Goal: Obtain resource: Download file/media

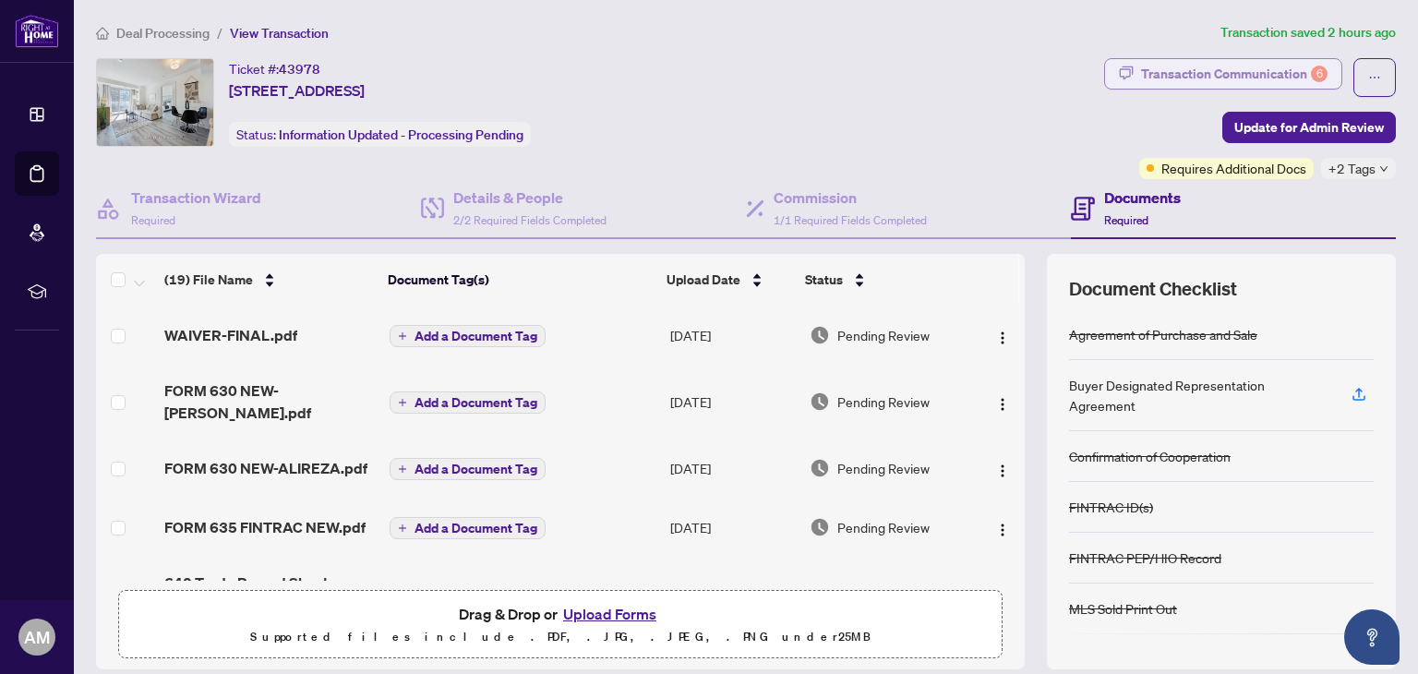
click at [1156, 66] on div "Transaction Communication 6" at bounding box center [1234, 74] width 187 height 30
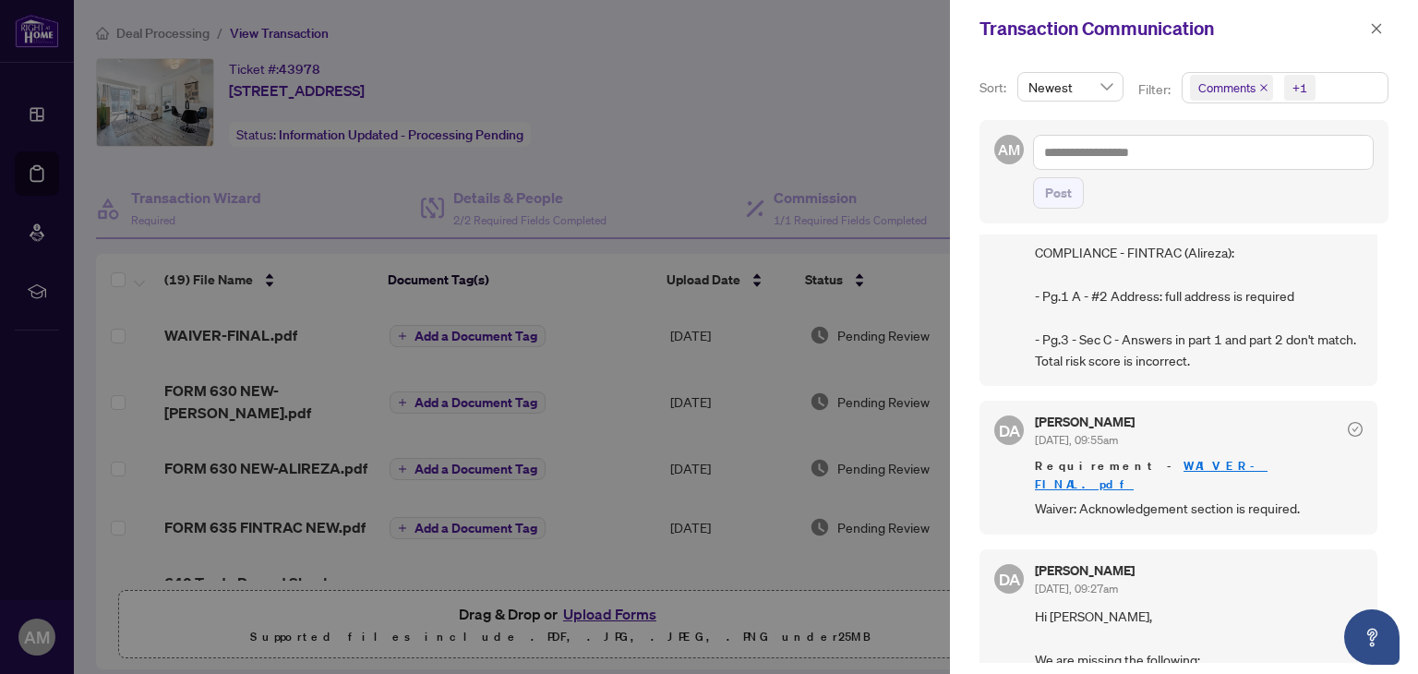
scroll to position [1016, 0]
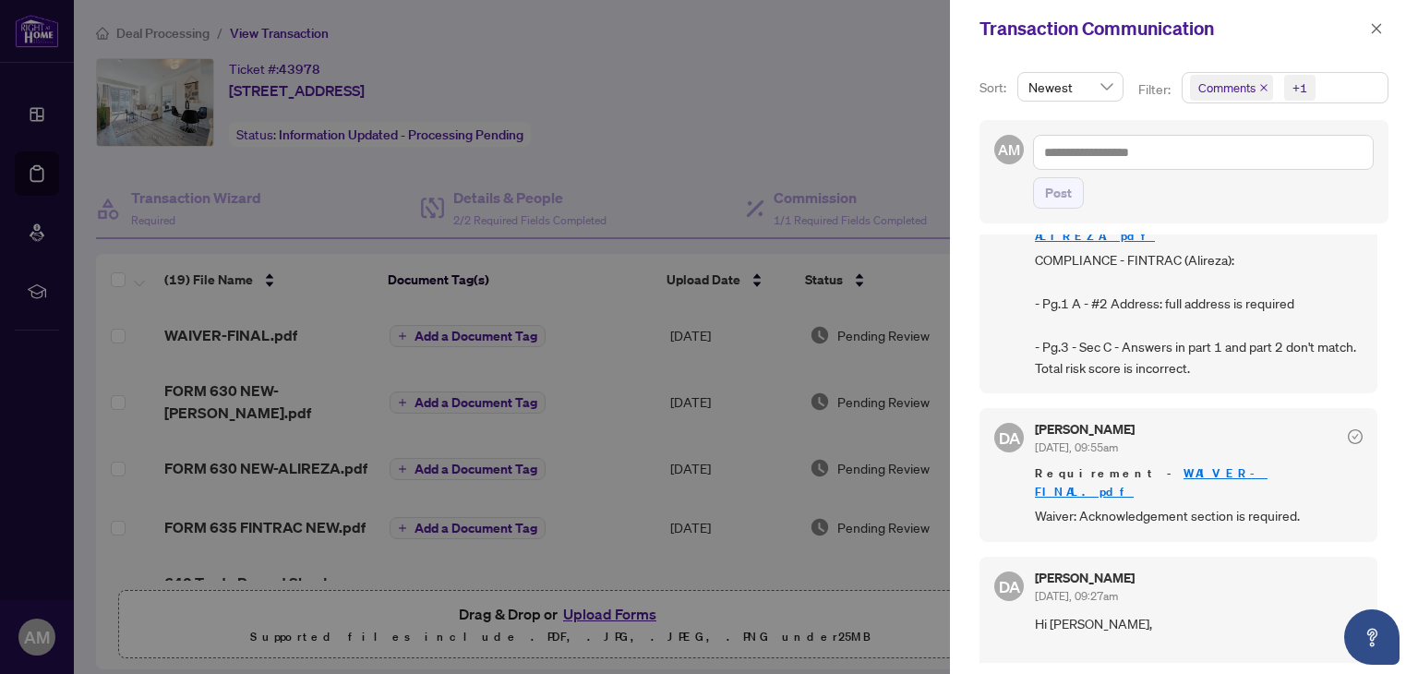
click at [1168, 465] on link "WAIVER-FINAL.pdf" at bounding box center [1151, 482] width 233 height 34
drag, startPoint x: 739, startPoint y: 471, endPoint x: 742, endPoint y: 498, distance: 27.0
click at [737, 488] on div at bounding box center [709, 337] width 1418 height 674
drag, startPoint x: 577, startPoint y: 446, endPoint x: 586, endPoint y: 463, distance: 19.0
click at [579, 450] on div at bounding box center [709, 337] width 1418 height 674
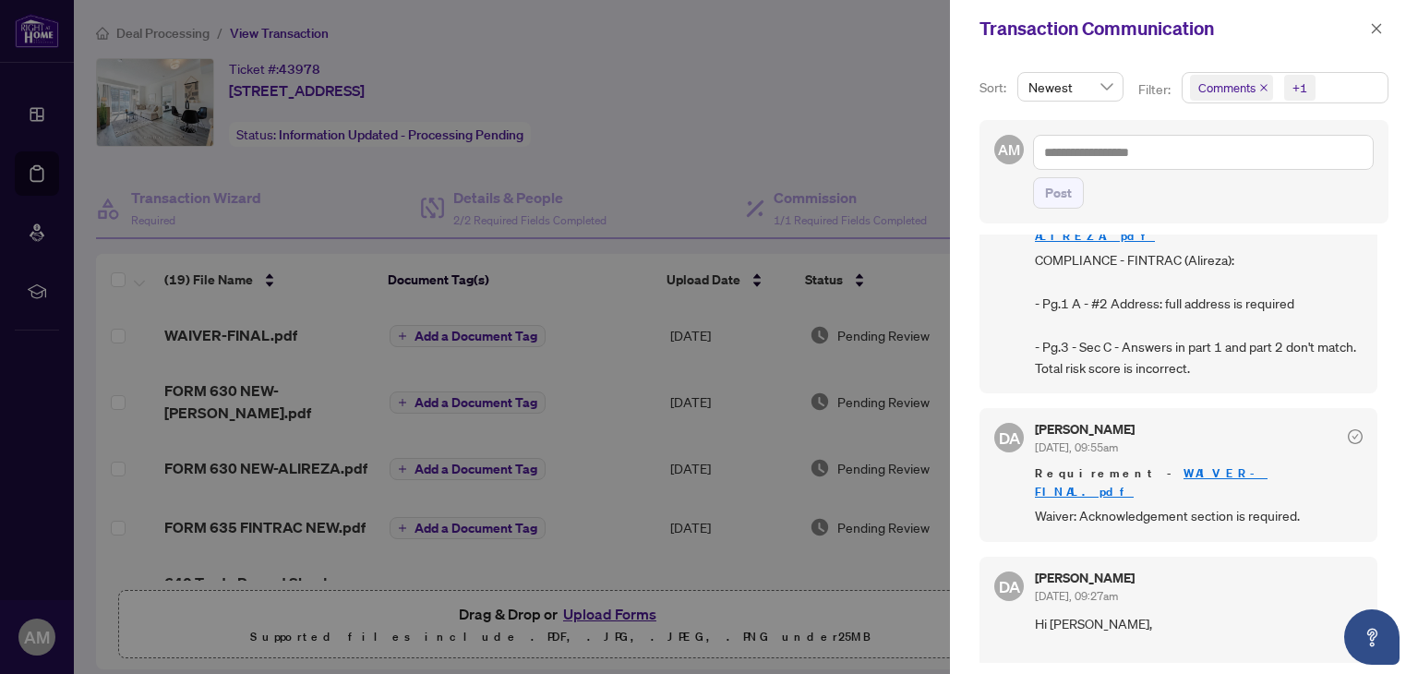
click at [573, 609] on div at bounding box center [709, 337] width 1418 height 674
click at [1375, 24] on icon "close" at bounding box center [1376, 28] width 13 height 13
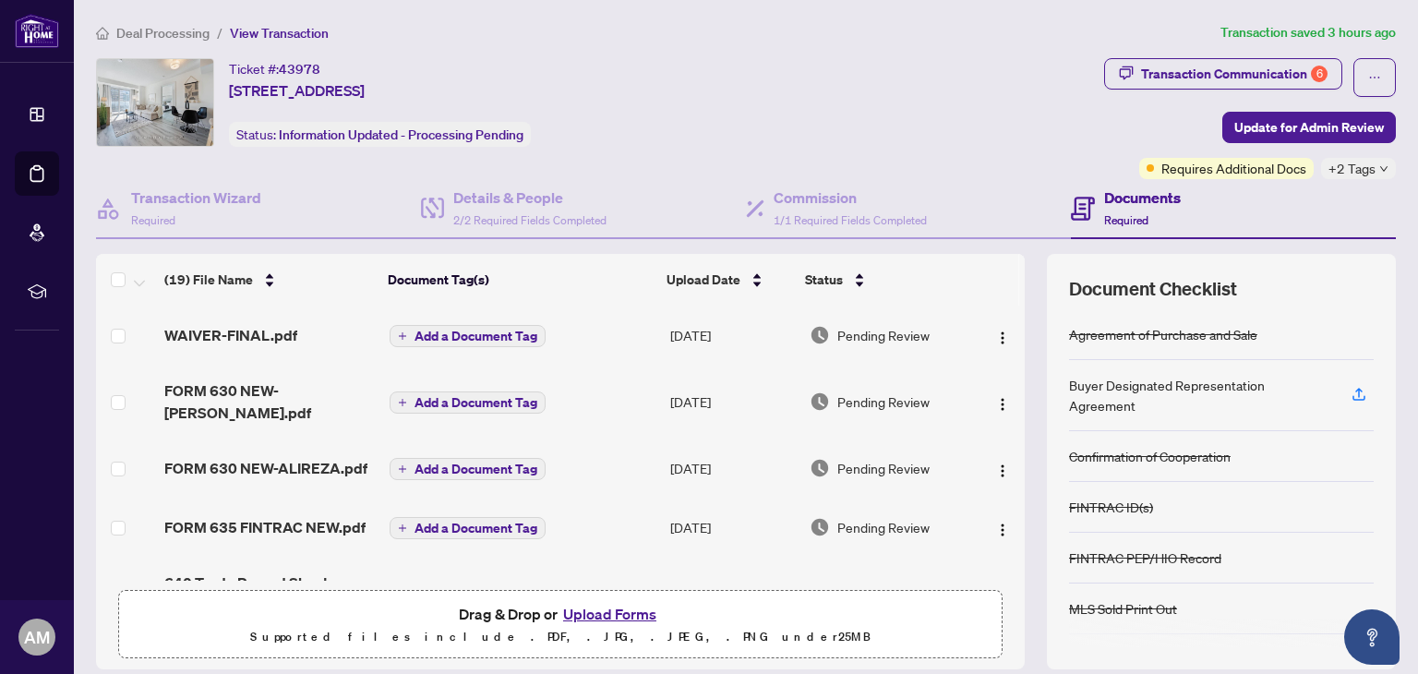
click at [598, 606] on button "Upload Forms" at bounding box center [610, 614] width 104 height 24
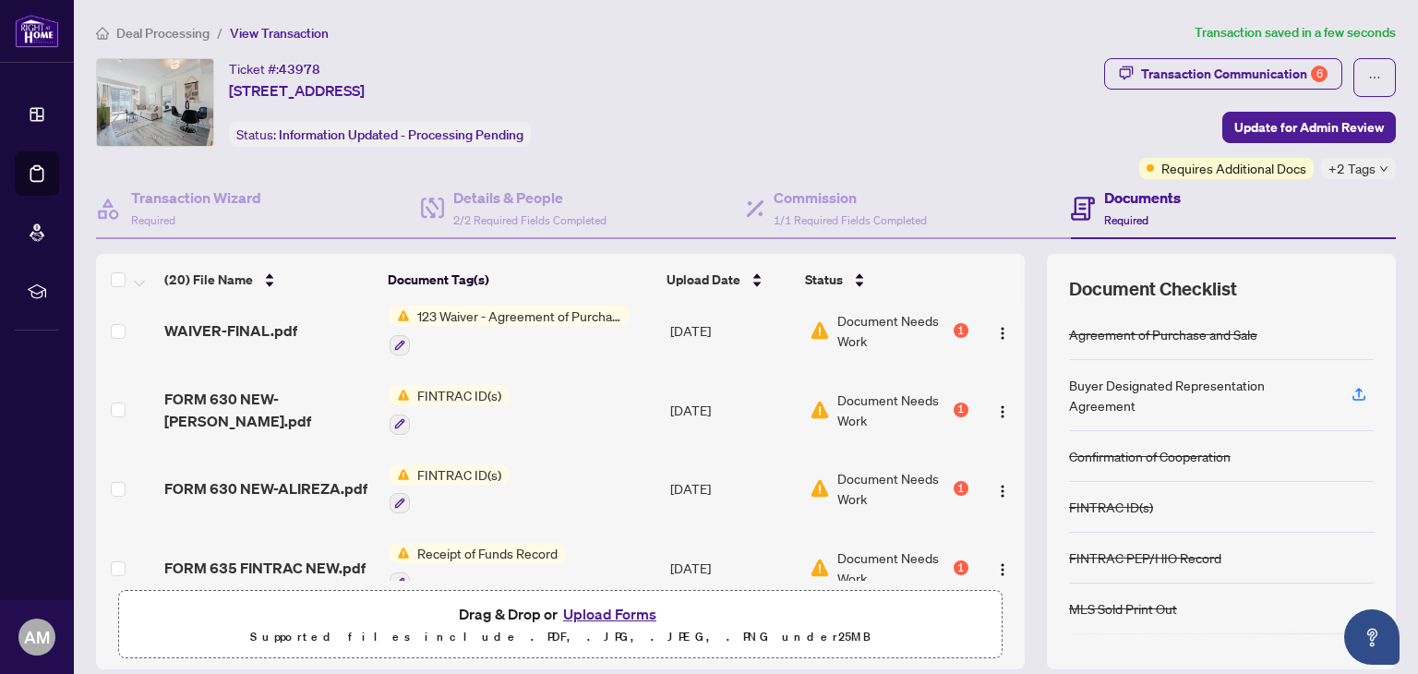
scroll to position [92, 0]
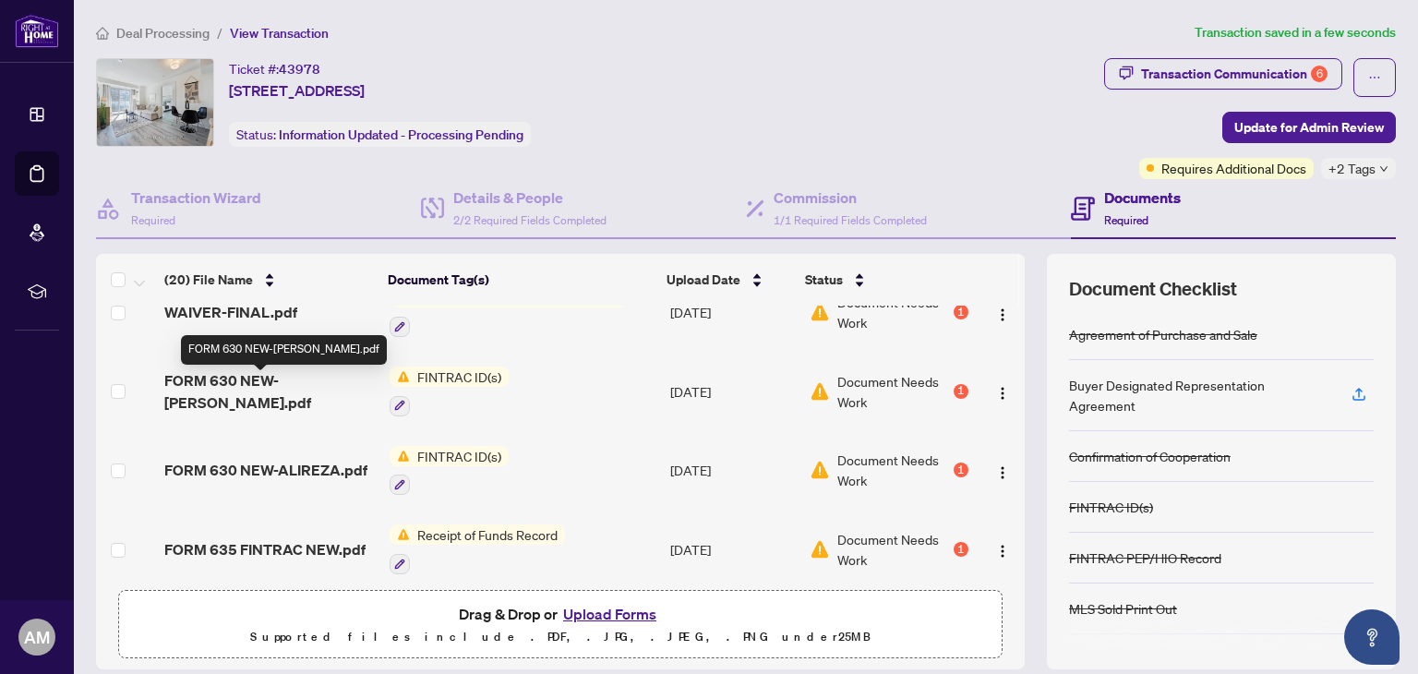
click at [265, 386] on span "FORM 630 NEW-[PERSON_NAME].pdf" at bounding box center [269, 391] width 210 height 44
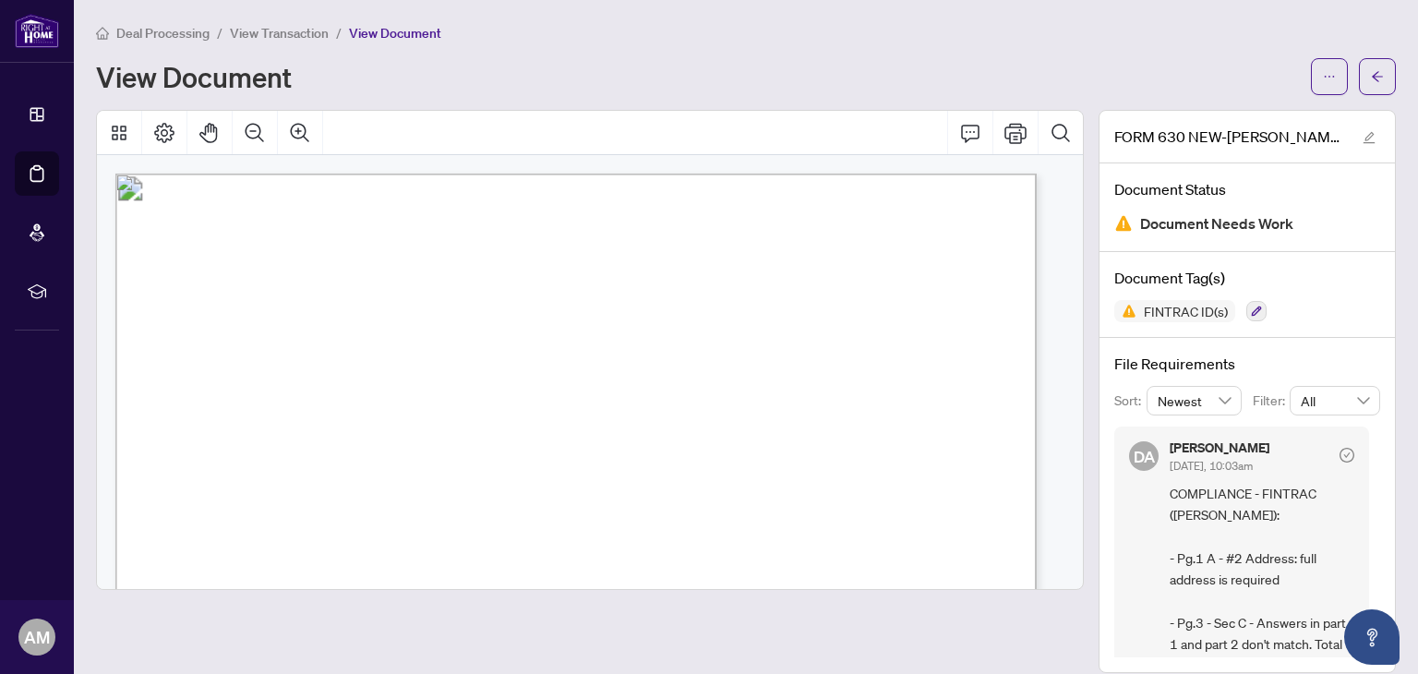
click at [282, 30] on span "View Transaction" at bounding box center [279, 33] width 99 height 17
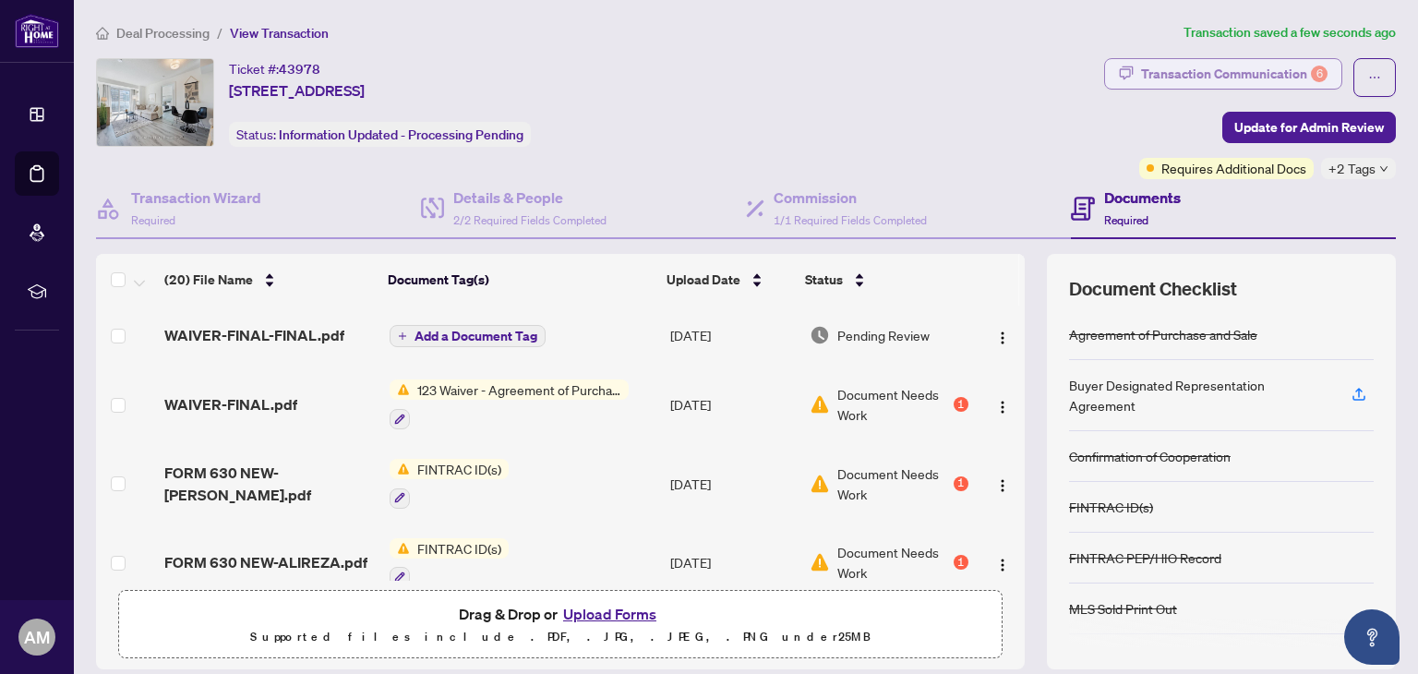
click at [1175, 69] on div "Transaction Communication 6" at bounding box center [1234, 74] width 187 height 30
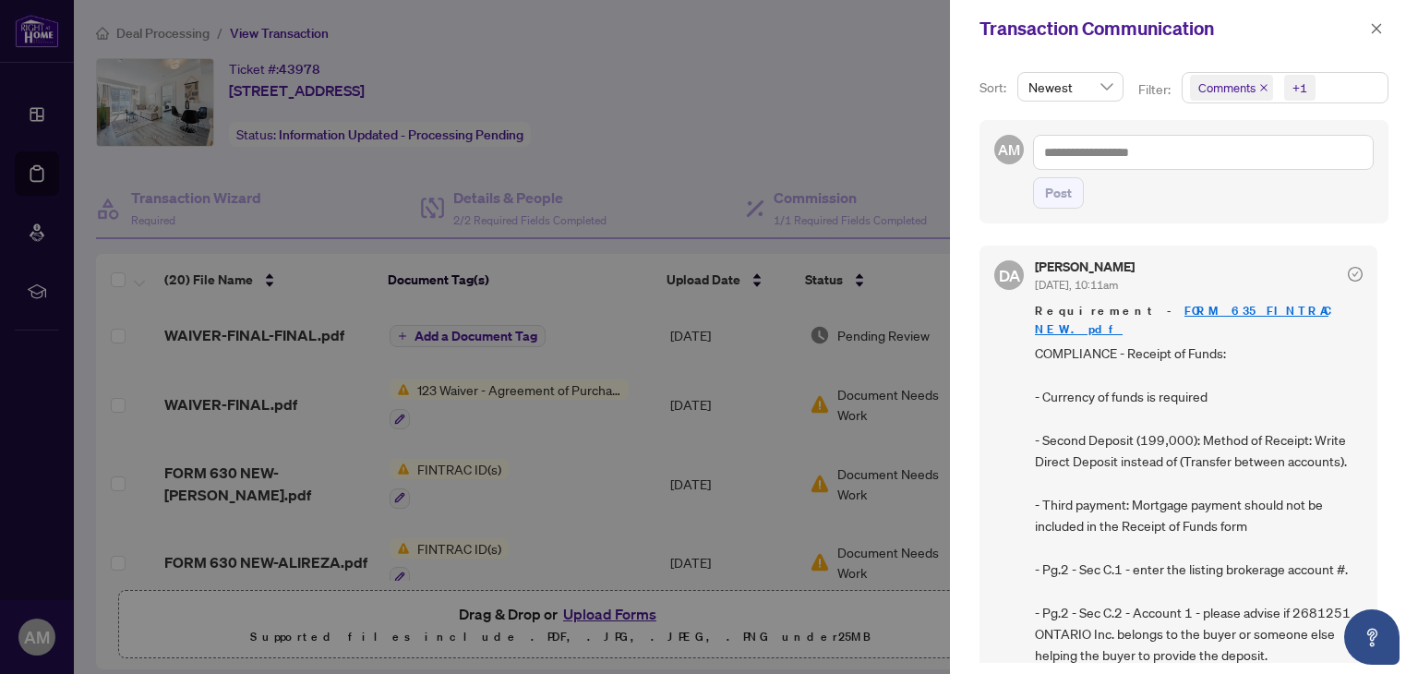
click at [485, 492] on div at bounding box center [709, 337] width 1418 height 674
click at [1375, 22] on icon "close" at bounding box center [1376, 28] width 13 height 13
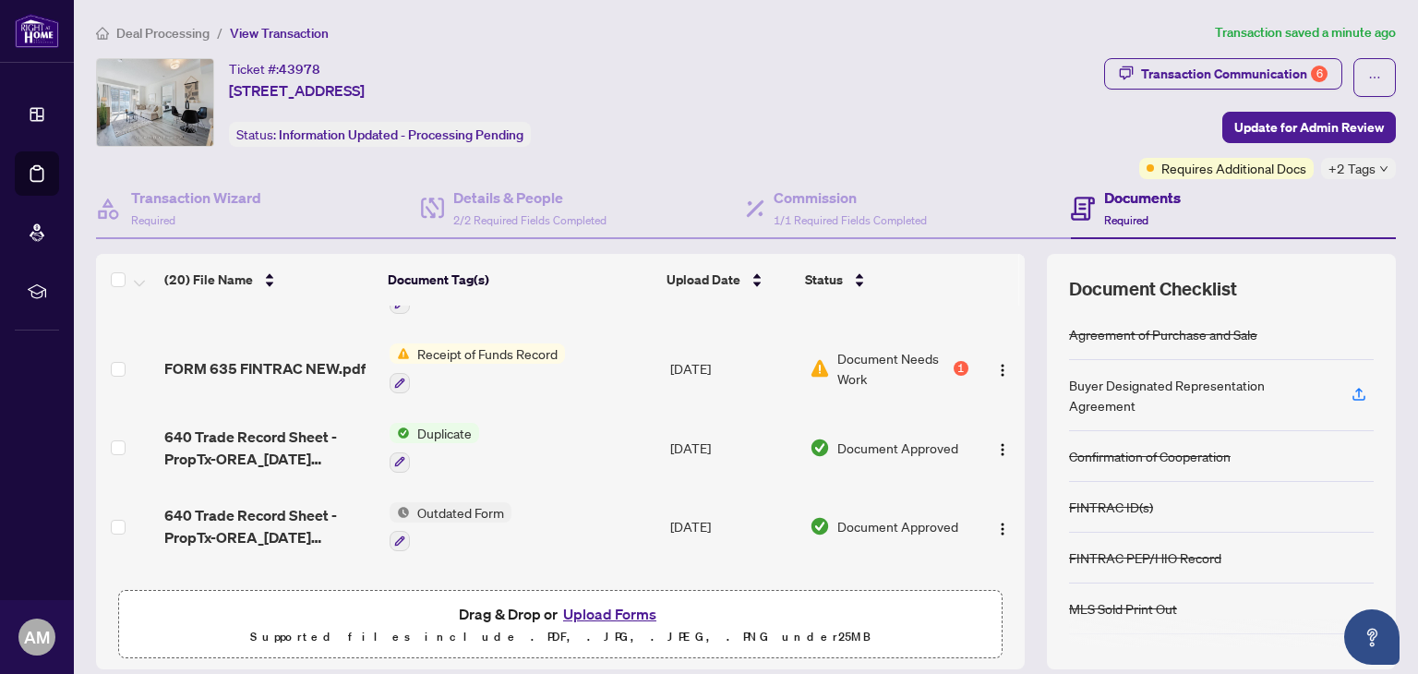
scroll to position [277, 0]
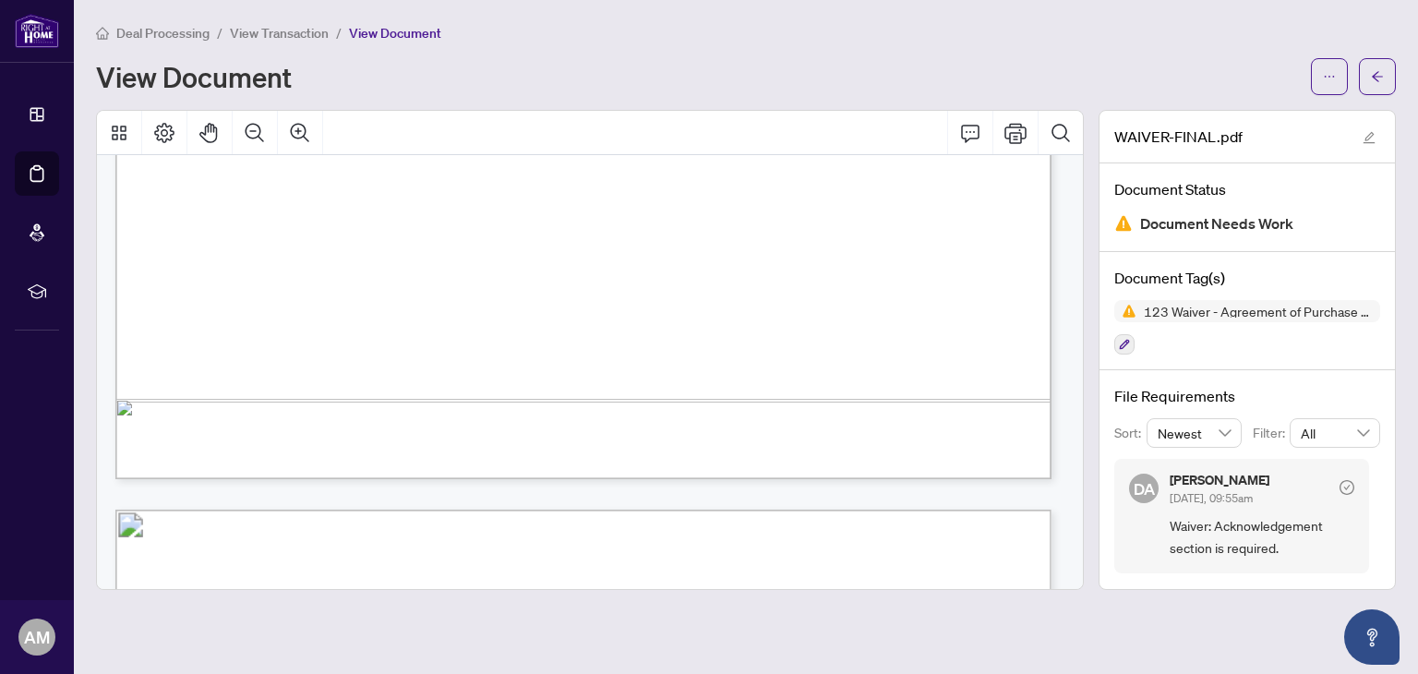
scroll to position [923, 0]
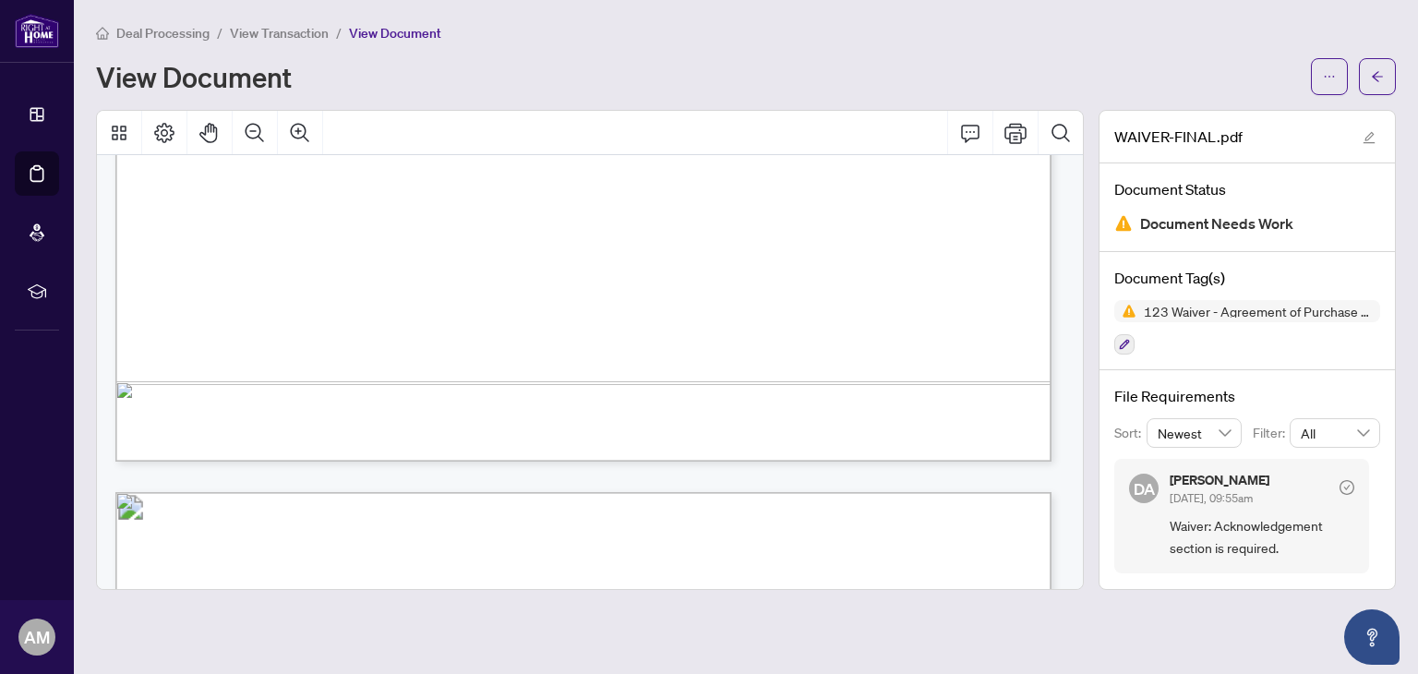
click at [339, 295] on div "Page 1 of 2 Nasrin Motazedian ALIREZA SHAMSAEEFAR" at bounding box center [890, 253] width 1550 height 2006
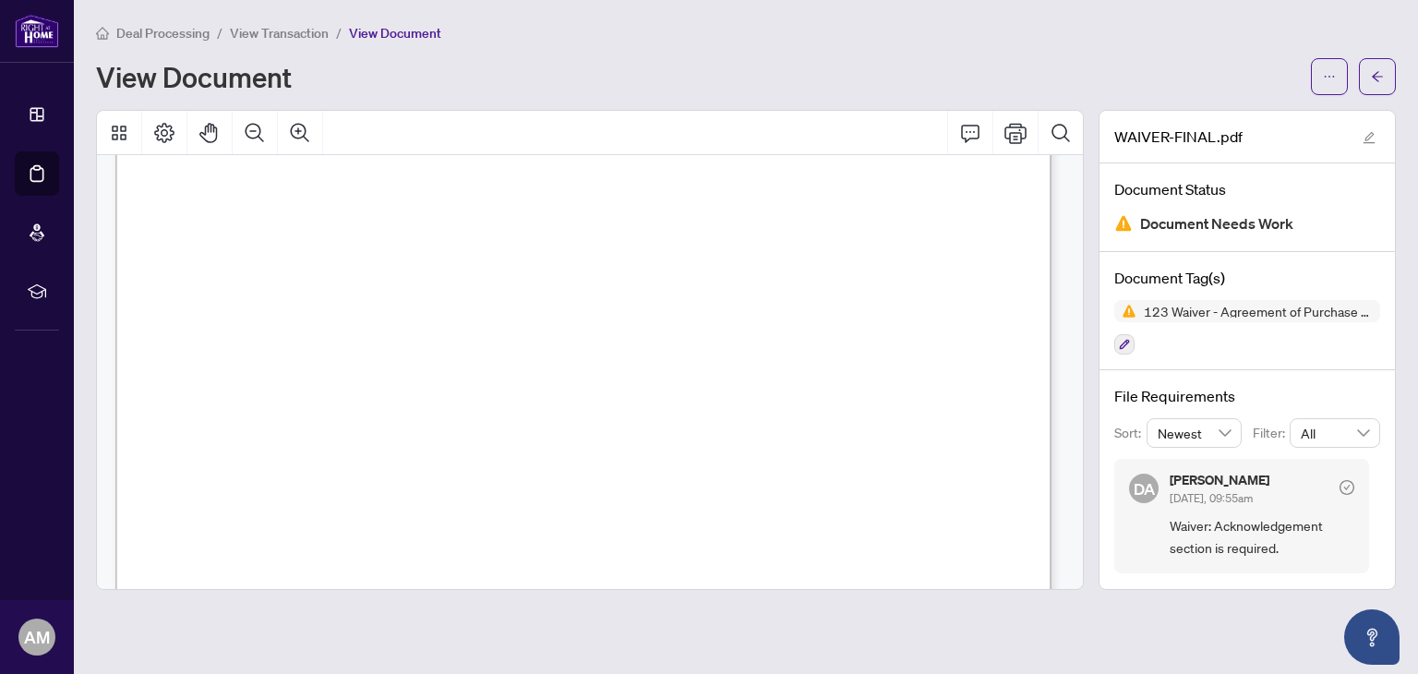
scroll to position [2055, 0]
click at [323, 401] on div "Page 2 of 2 Nasrin Motazedian ALIREZA SHAMSAEEFAR" at bounding box center [890, 363] width 1550 height 2006
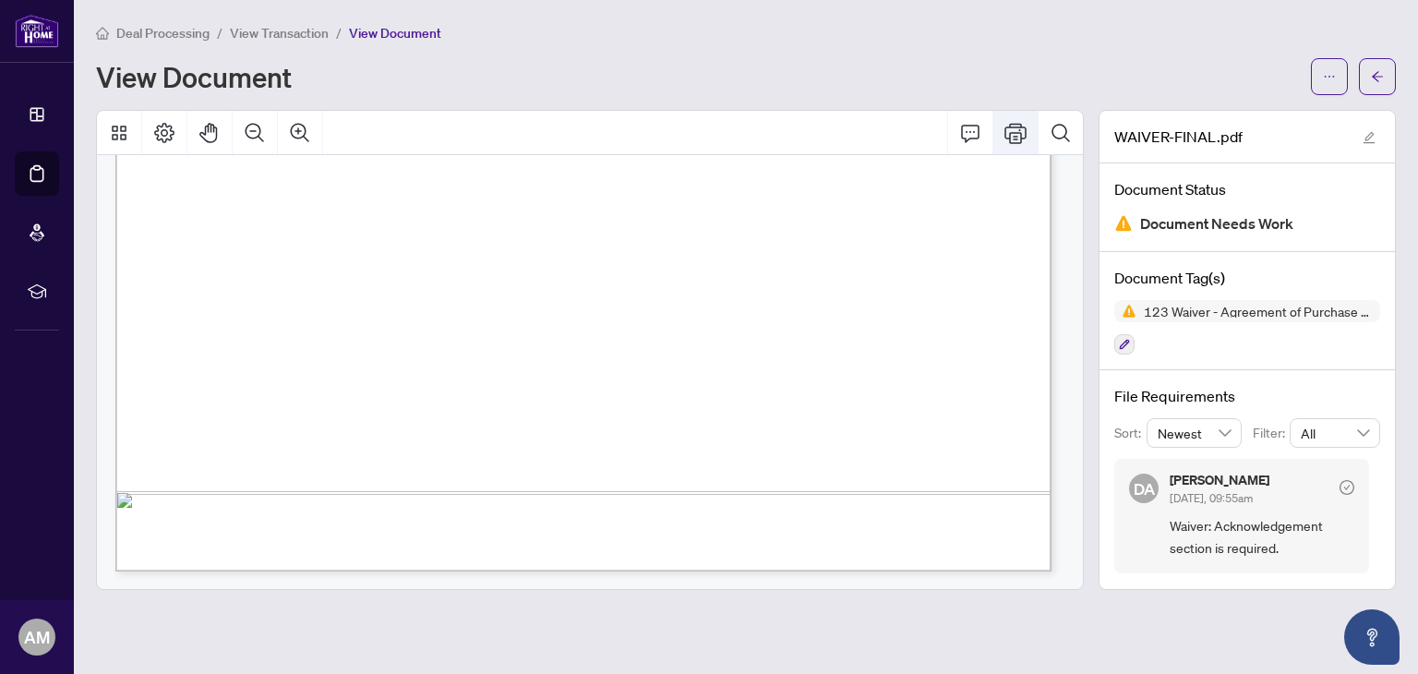
click at [1013, 124] on icon "Print" at bounding box center [1016, 133] width 22 height 22
